Goal: Task Accomplishment & Management: Use online tool/utility

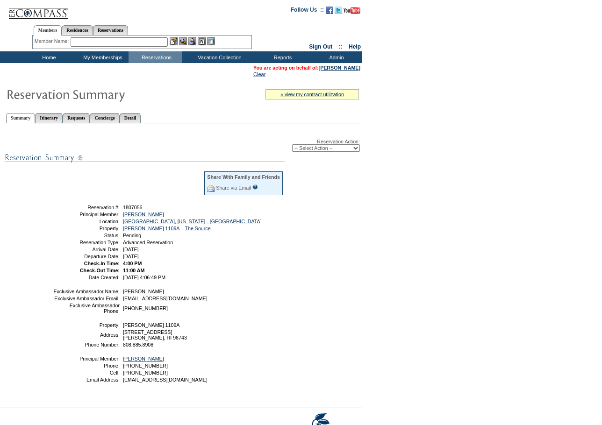
click at [356, 147] on select "-- Select Action -- Modify Reservation Dates Modify Reservation Cost Modify Occ…" at bounding box center [326, 147] width 68 height 7
select select "ConfirmRes"
click at [292, 146] on select "-- Select Action -- Modify Reservation Dates Modify Reservation Cost Modify Occ…" at bounding box center [326, 147] width 68 height 7
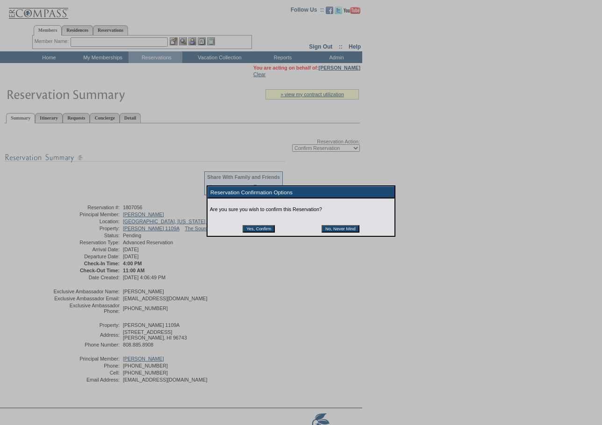
click at [270, 228] on input "Yes, Confirm" at bounding box center [259, 228] width 32 height 7
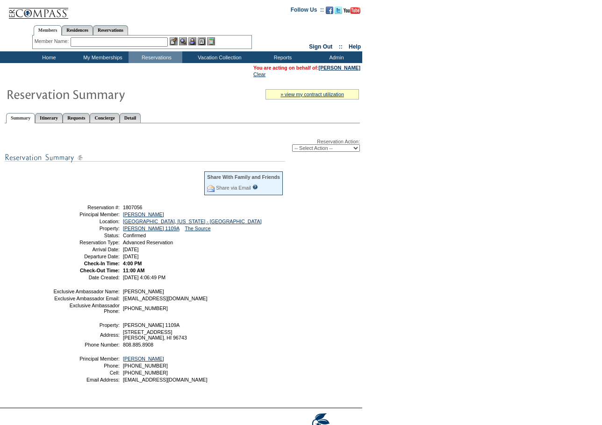
click at [120, 36] on div "Member Name: Destination or Residence: ReservationId:" at bounding box center [142, 43] width 220 height 14
click at [118, 40] on input "text" at bounding box center [119, 41] width 97 height 9
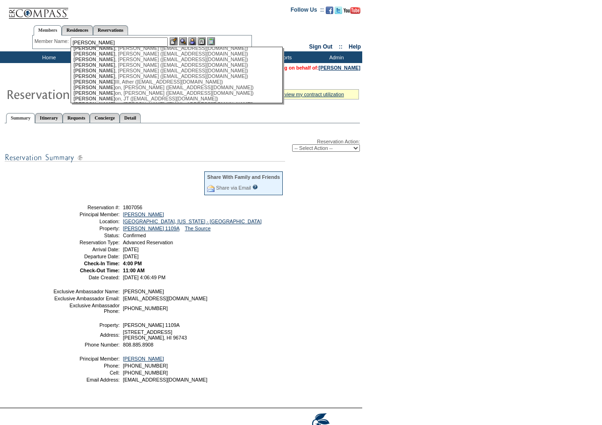
scroll to position [140, 0]
click at [127, 77] on div "[PERSON_NAME], Ather ([EMAIL_ADDRESS][DOMAIN_NAME])" at bounding box center [176, 75] width 206 height 6
type input "[PERSON_NAME], Ather ([EMAIL_ADDRESS][DOMAIN_NAME])"
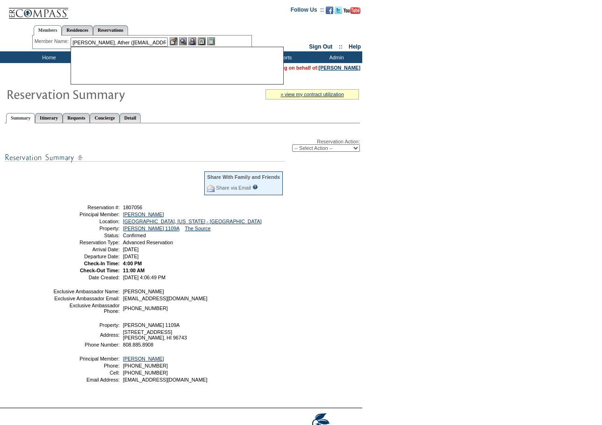
scroll to position [0, 0]
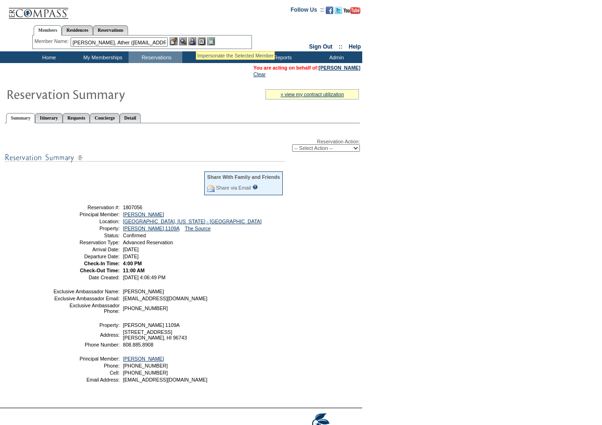
click at [194, 40] on img at bounding box center [192, 41] width 8 height 8
click at [185, 41] on img at bounding box center [183, 41] width 8 height 8
